Goal: Information Seeking & Learning: Check status

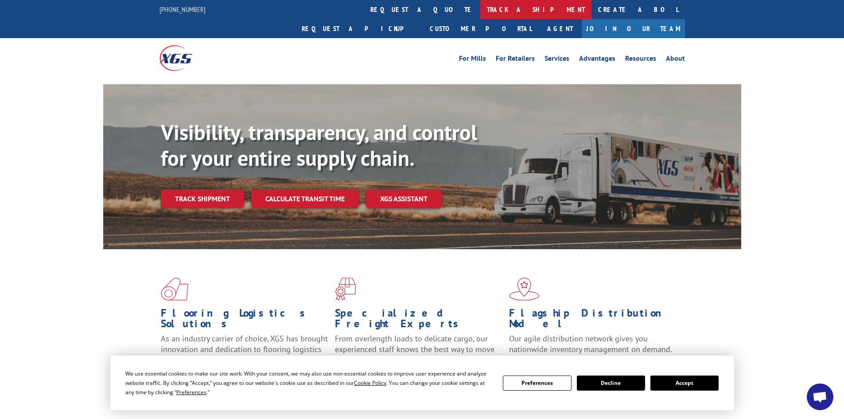
click at [481, 11] on link "track a shipment" at bounding box center [536, 9] width 111 height 19
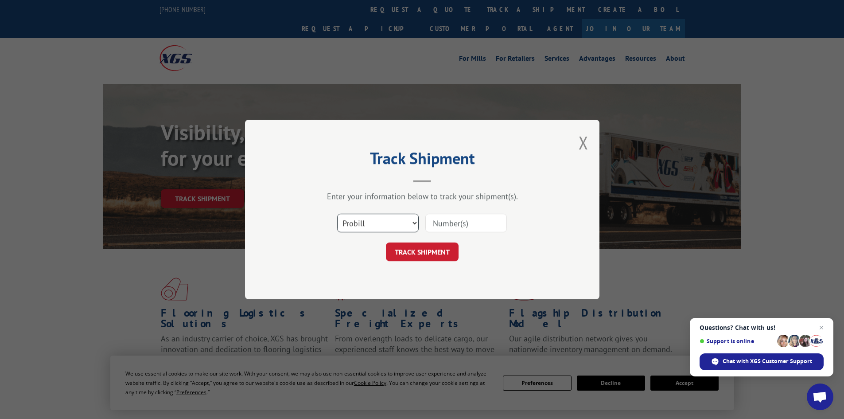
click at [397, 220] on select "Select category... Probill BOL PO" at bounding box center [378, 223] width 82 height 19
select select "bol"
click at [337, 214] on select "Select category... Probill BOL PO" at bounding box center [378, 223] width 82 height 19
click at [451, 227] on input at bounding box center [467, 223] width 82 height 19
paste input "7080096"
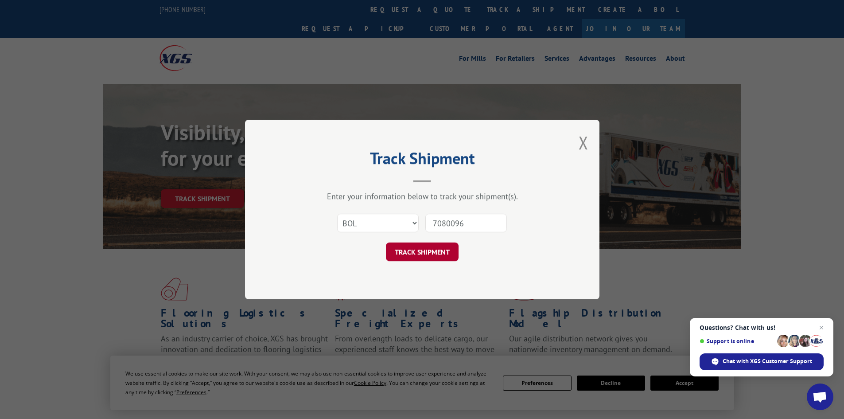
type input "7080096"
click at [419, 251] on button "TRACK SHIPMENT" at bounding box center [422, 251] width 73 height 19
